Goal: Check status: Check status

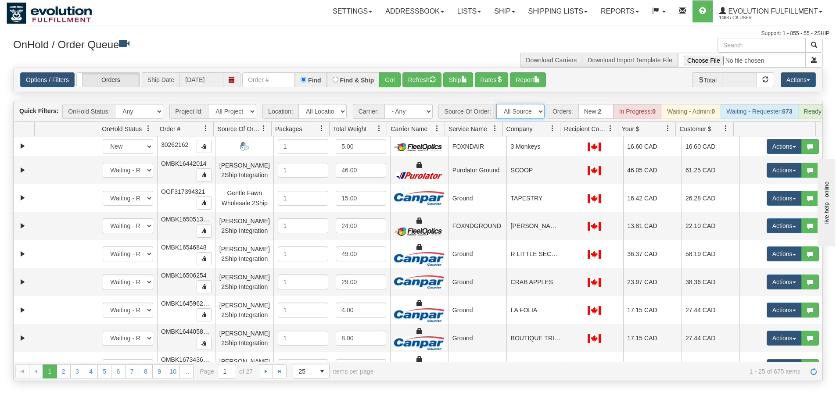
click at [527, 106] on select "All Sources AirBlaster 2Ship Integration Ambler Apparel 2Ship Integration BC [M…" at bounding box center [520, 111] width 48 height 15
click at [623, 82] on div "Options / Filters Group Shipments Orders Ship Date [DATE] Find Find & Ship Go! …" at bounding box center [417, 79] width 795 height 15
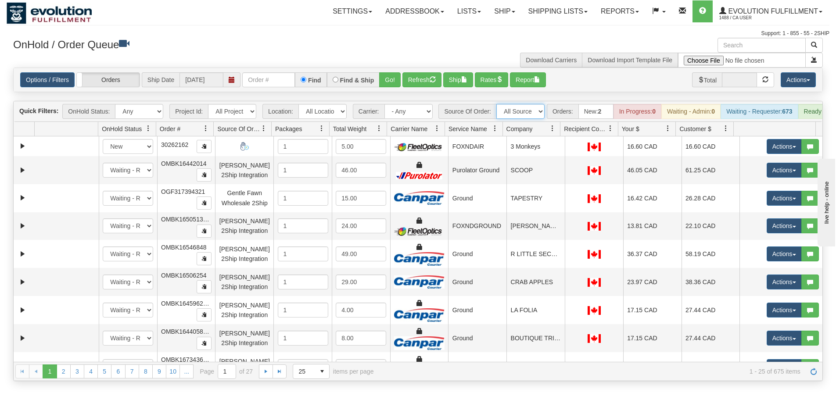
click at [511, 114] on select "All Sources AirBlaster 2Ship Integration Ambler Apparel 2Ship Integration BC [M…" at bounding box center [520, 111] width 48 height 15
click at [496, 104] on select "All Sources AirBlaster 2Ship Integration Ambler Apparel 2Ship Integration BC [M…" at bounding box center [520, 111] width 48 height 15
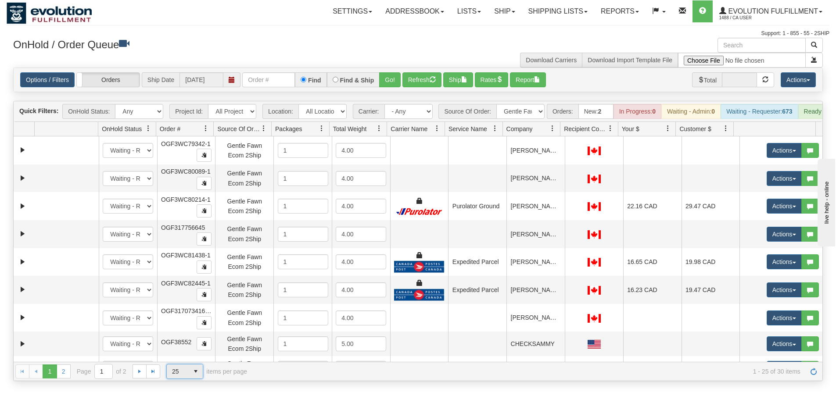
click at [189, 375] on span "select" at bounding box center [196, 371] width 14 height 14
click at [190, 366] on li "100" at bounding box center [185, 364] width 36 height 12
click at [359, 27] on div "Toggle navigation Settings Shipping Preferences Fields Preferences New Recipien…" at bounding box center [418, 19] width 822 height 38
click at [361, 40] on h3 "OnHold / Order Queue" at bounding box center [212, 44] width 398 height 13
click at [538, 114] on select "All Sources AirBlaster 2Ship Integration Ambler Apparel 2Ship Integration BC [M…" at bounding box center [520, 111] width 48 height 15
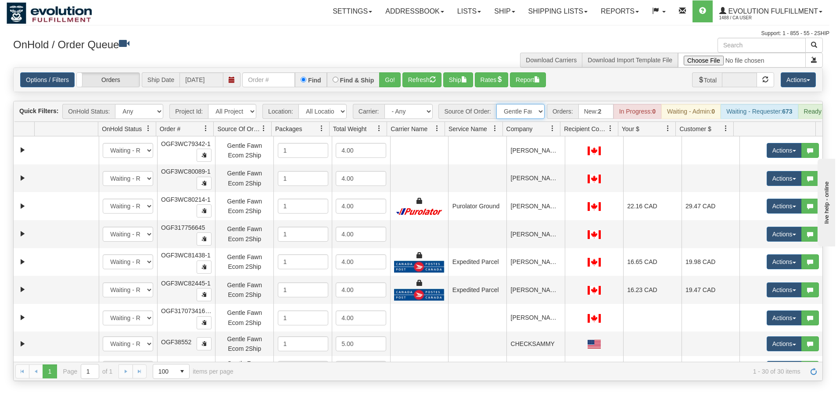
select select "Gentle Fawn Wholesale 2Ship"
click at [496, 104] on select "All Sources AirBlaster 2Ship Integration Ambler Apparel 2Ship Integration BC [M…" at bounding box center [520, 111] width 48 height 15
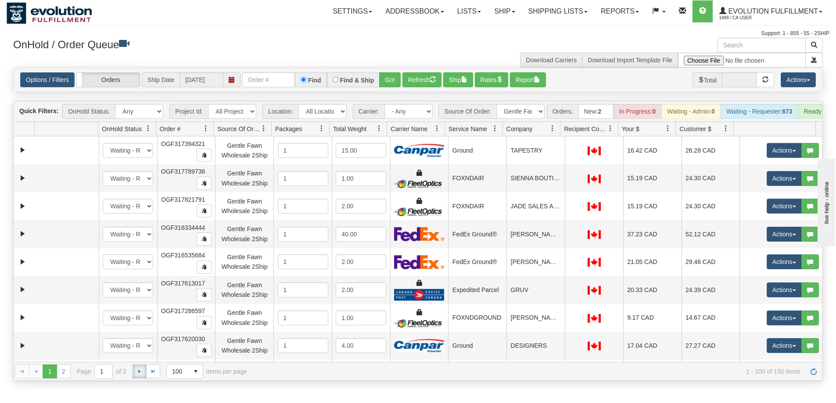
click at [137, 375] on span "Go to the next page" at bounding box center [139, 371] width 7 height 7
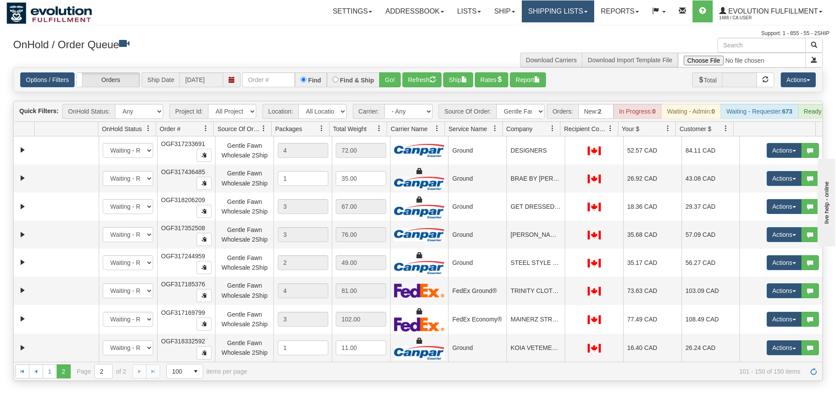
scroll to position [1176, 0]
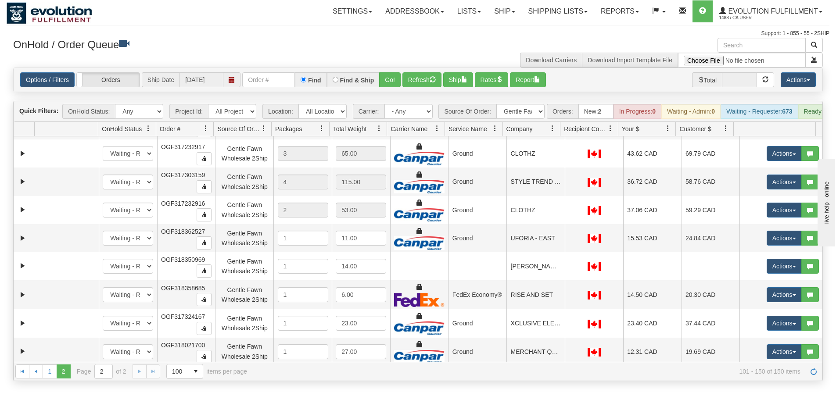
click at [1, 6] on div "Toggle navigation Settings Shipping Preferences Fields Preferences New" at bounding box center [418, 201] width 836 height 403
